Goal: Task Accomplishment & Management: Use online tool/utility

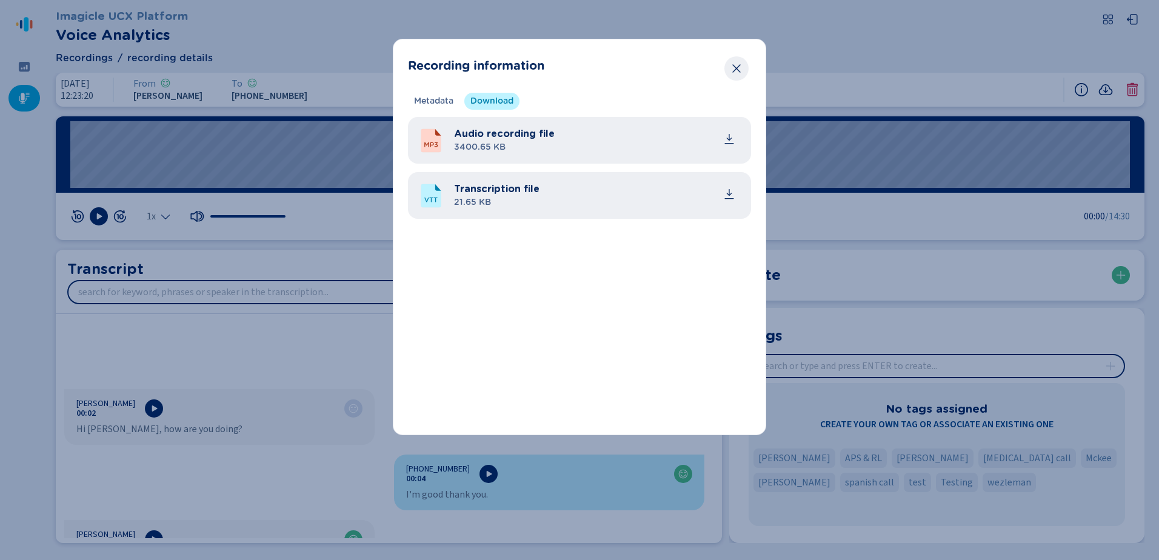
click at [740, 70] on icon "Close" at bounding box center [736, 68] width 12 height 12
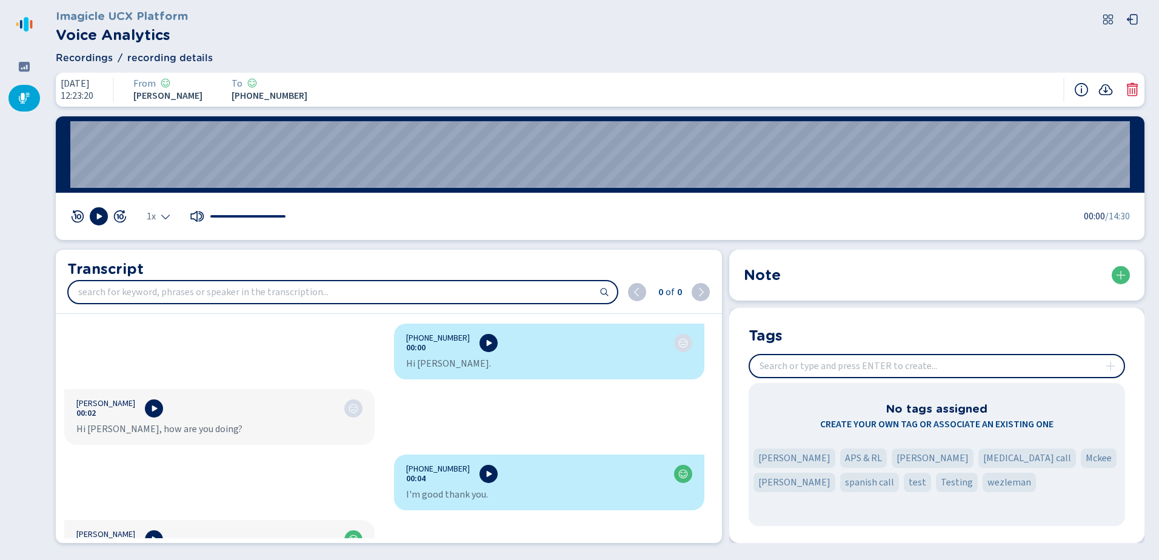
click at [5, 70] on nav at bounding box center [24, 280] width 48 height 560
click at [20, 67] on icon at bounding box center [24, 67] width 11 height 10
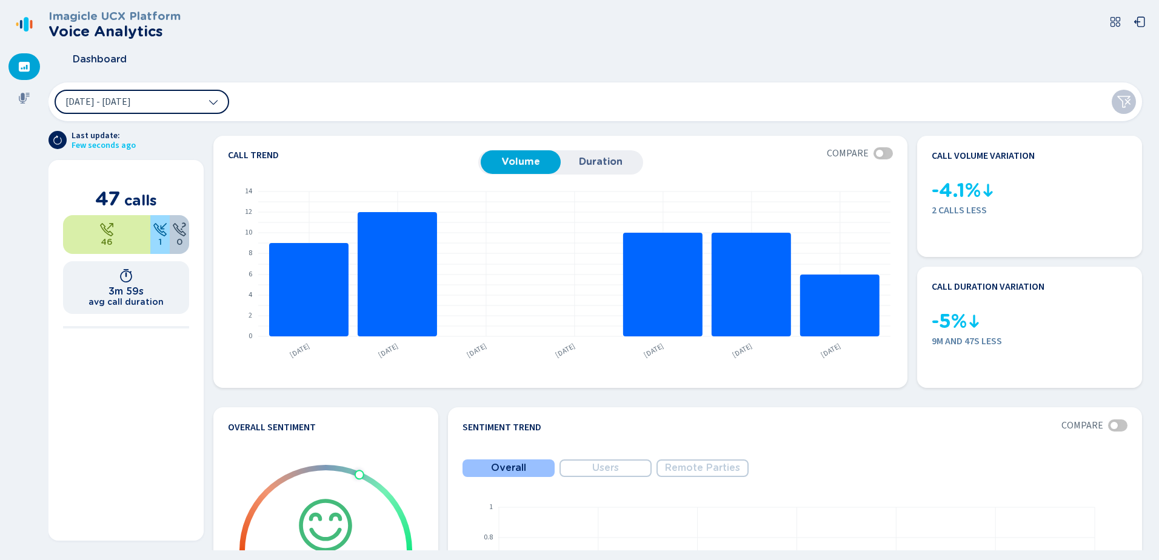
click at [193, 108] on button "[DATE] - [DATE]" at bounding box center [142, 102] width 175 height 24
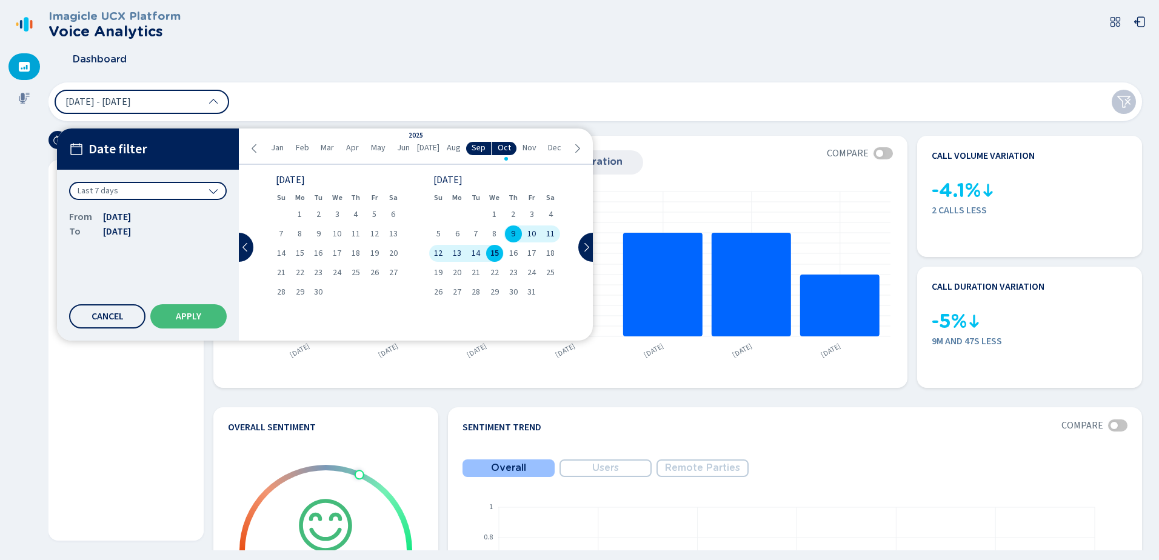
click at [207, 190] on div "Last 7 days" at bounding box center [148, 191] width 158 height 18
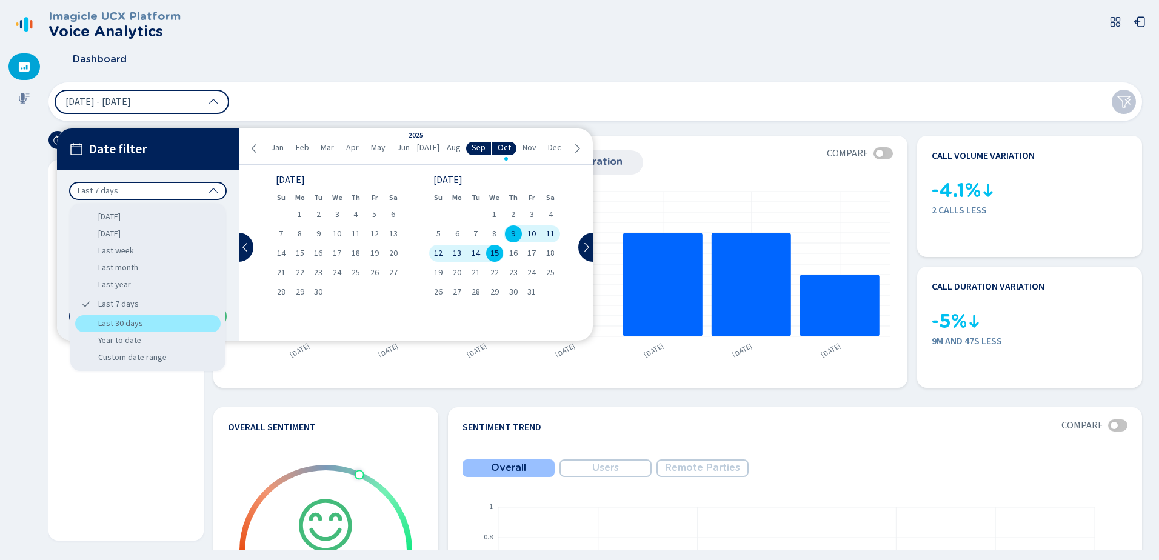
click at [175, 324] on div "Last 30 days" at bounding box center [147, 323] width 145 height 17
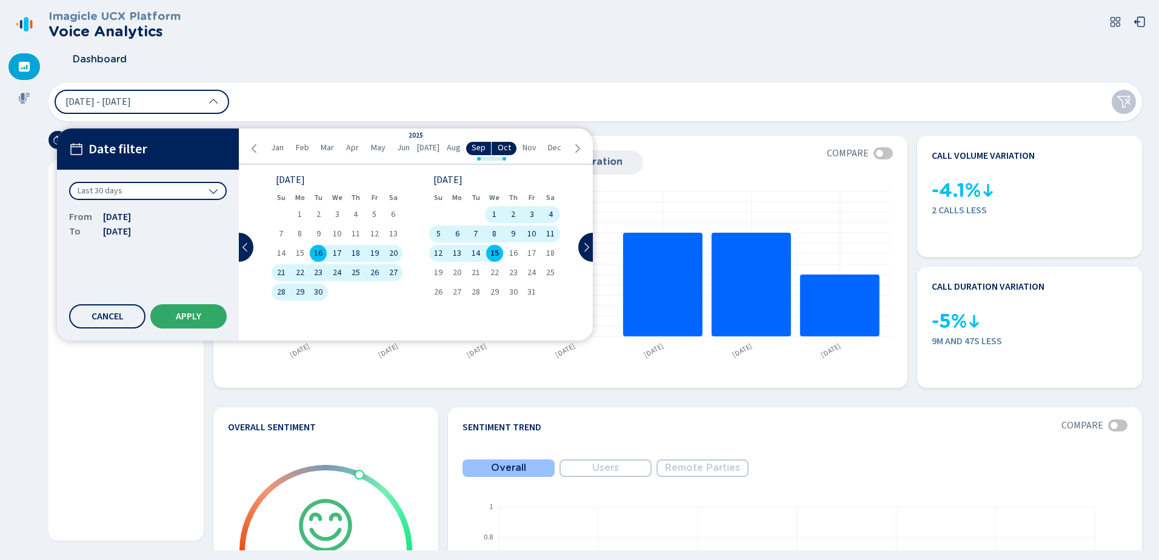
click at [181, 312] on span "Apply" at bounding box center [188, 317] width 25 height 10
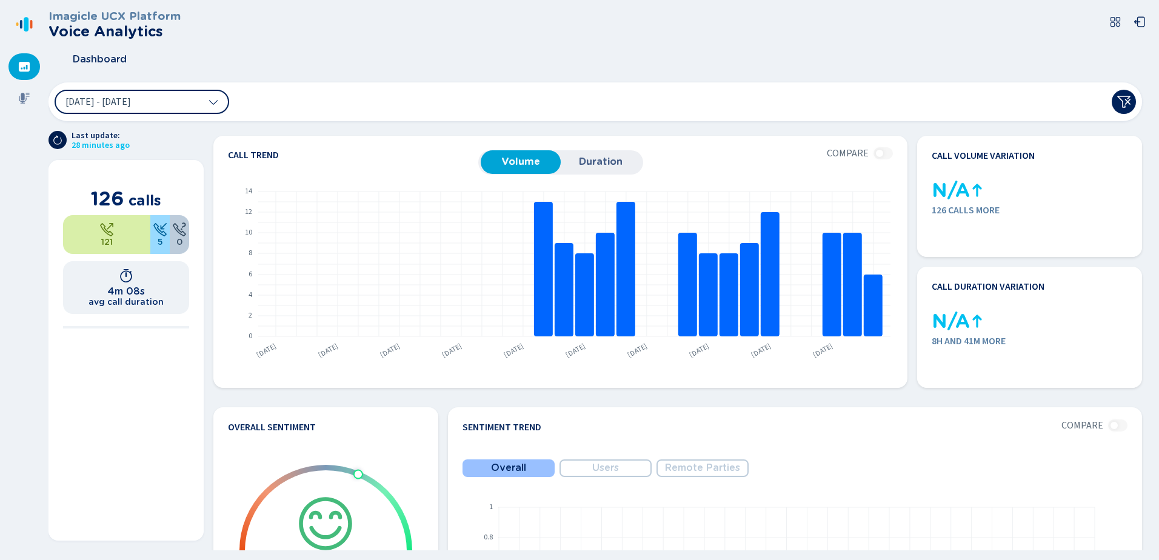
click at [54, 143] on icon at bounding box center [58, 140] width 10 height 10
click at [19, 98] on icon at bounding box center [24, 98] width 11 height 11
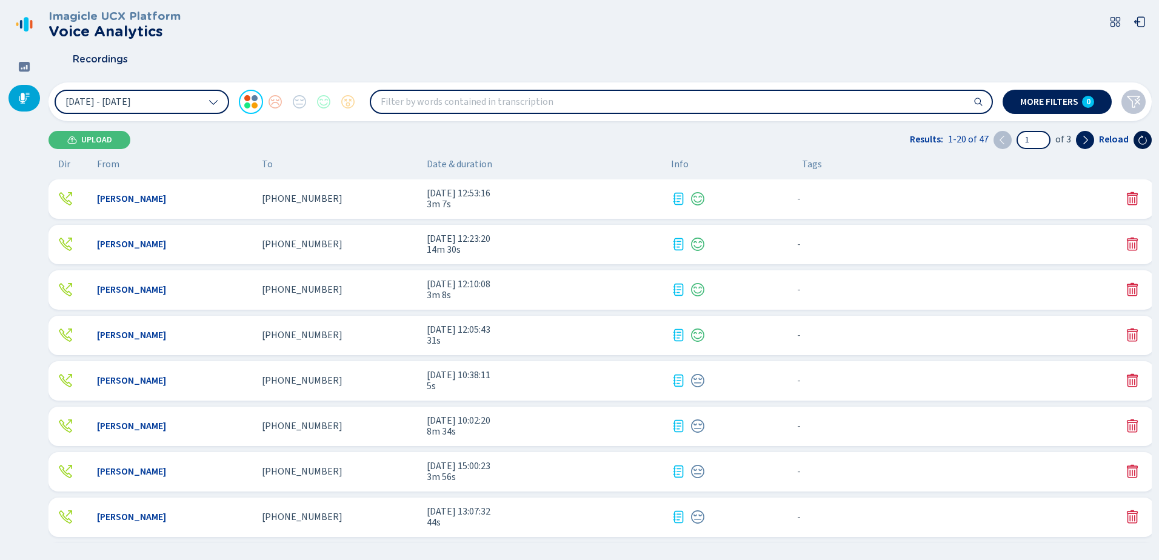
click at [1140, 141] on icon at bounding box center [1143, 140] width 10 height 10
click at [1138, 141] on icon at bounding box center [1143, 140] width 10 height 10
click at [24, 69] on icon at bounding box center [24, 67] width 12 height 12
